Goal: Complete application form

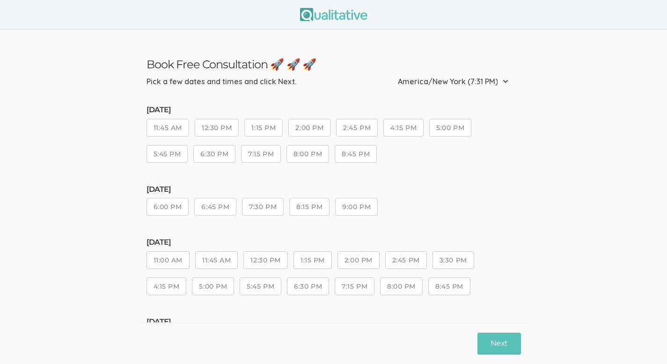
click at [401, 133] on button "4:15 PM" at bounding box center [404, 128] width 40 height 18
click at [507, 336] on button "Next" at bounding box center [499, 344] width 43 height 22
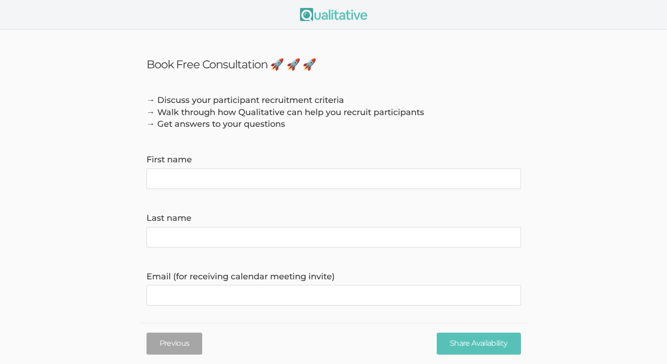
click at [196, 176] on name "First name" at bounding box center [334, 179] width 375 height 21
type name "[PERSON_NAME]"
type invite\) "[EMAIL_ADDRESS][DOMAIN_NAME]"
type time\) "4046957585"
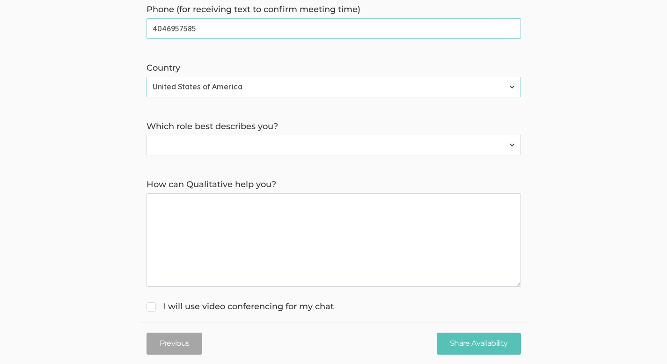
scroll to position [342, 0]
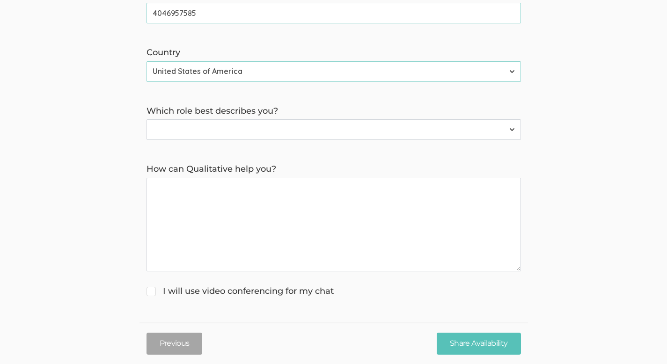
click at [211, 126] on select "Participant Researcher" at bounding box center [334, 129] width 375 height 21
select select "1"
click at [147, 119] on select "Participant Researcher" at bounding box center [334, 129] width 375 height 21
click at [241, 188] on you\? "How can Qualitative help you?" at bounding box center [334, 225] width 375 height 94
type you\? "O"
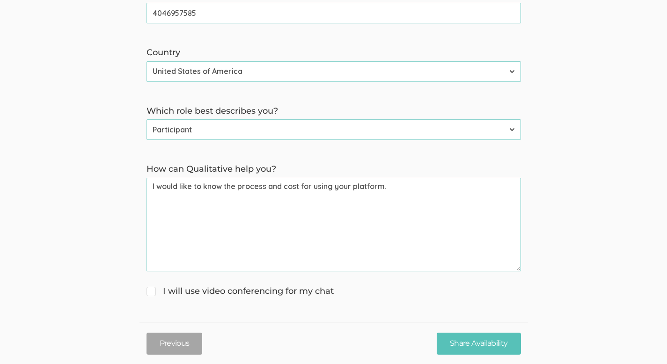
type you\? "I would like to know the process and cost for using your platform."
click at [153, 290] on span "I will use video conferencing for my chat" at bounding box center [240, 292] width 187 height 12
click at [153, 290] on input "I will use video conferencing for my chat" at bounding box center [150, 291] width 6 height 6
checkbox input "true"
click at [460, 339] on input "Share Availability" at bounding box center [479, 344] width 84 height 22
